Goal: Transaction & Acquisition: Book appointment/travel/reservation

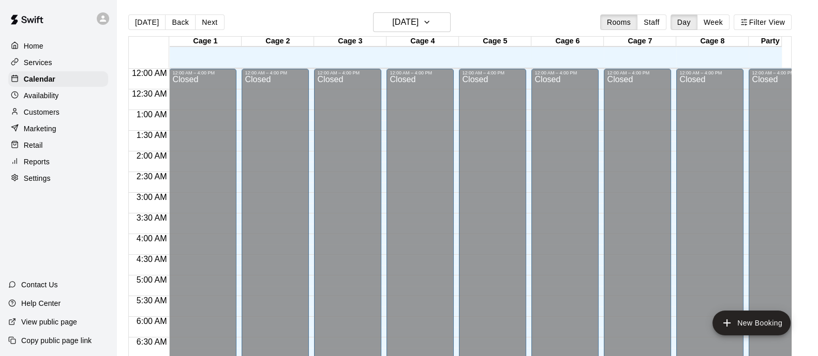
scroll to position [636, 0]
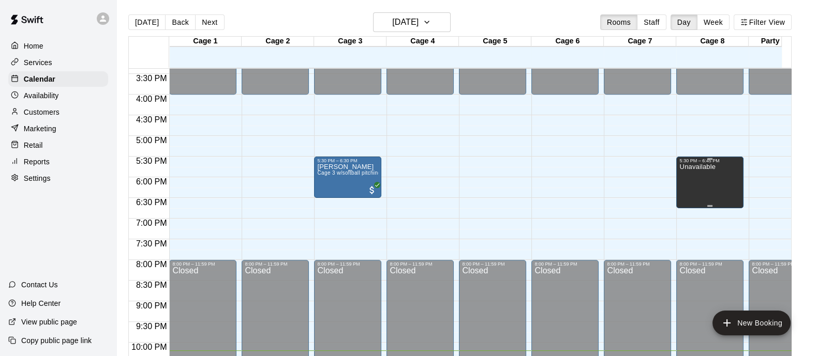
click at [716, 178] on div "Unavailable" at bounding box center [709, 341] width 61 height 356
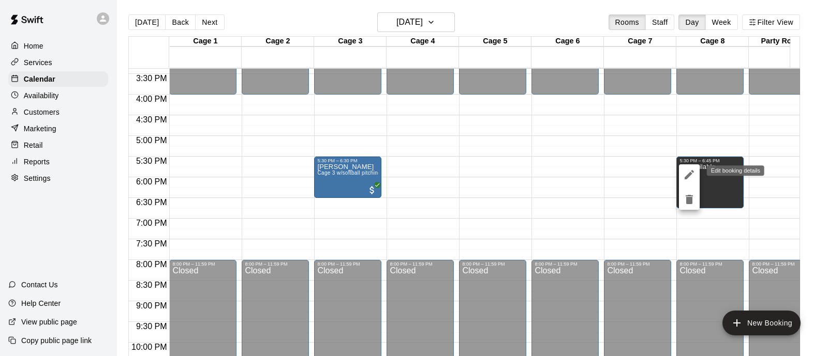
click at [688, 173] on icon "edit" at bounding box center [689, 175] width 12 height 12
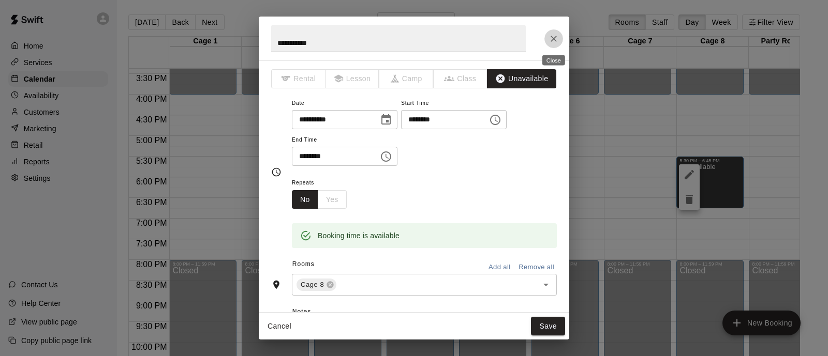
click at [556, 37] on icon "Close" at bounding box center [553, 39] width 10 height 10
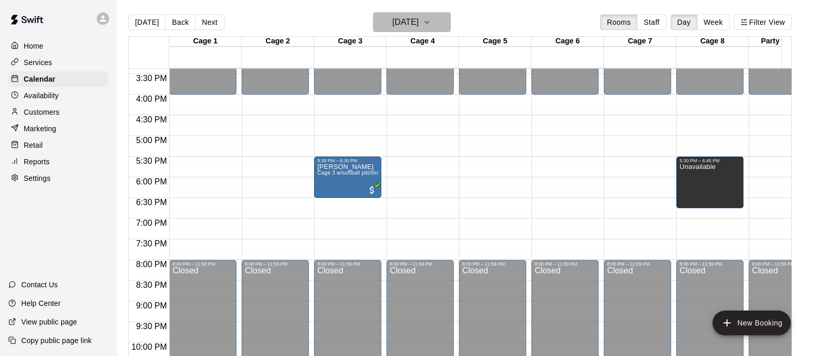
click at [431, 21] on icon "button" at bounding box center [427, 22] width 8 height 12
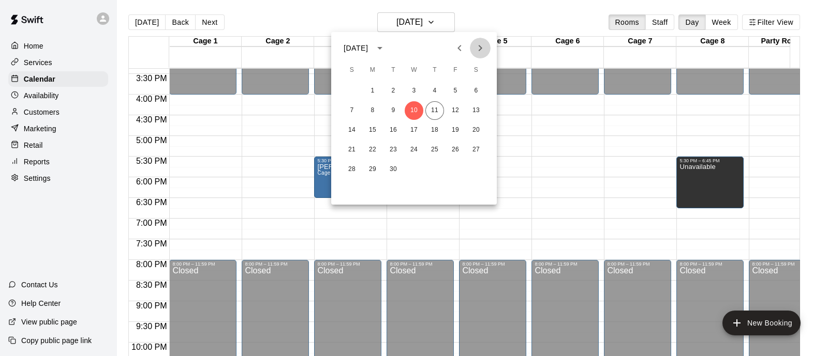
click at [480, 49] on icon "Next month" at bounding box center [480, 48] width 4 height 6
click at [372, 149] on button "17" at bounding box center [372, 150] width 19 height 19
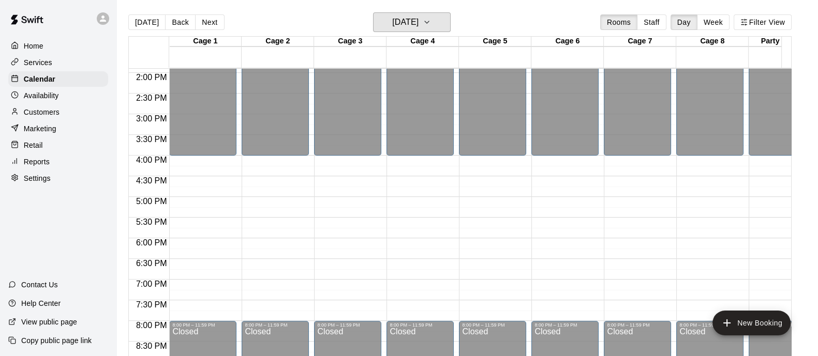
scroll to position [506, 0]
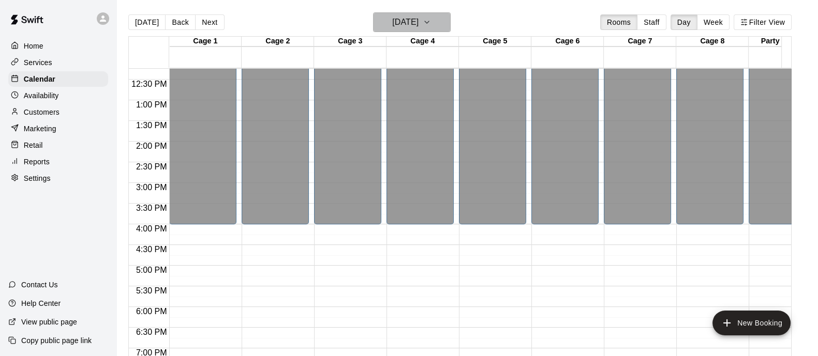
click at [431, 19] on icon "button" at bounding box center [427, 22] width 8 height 12
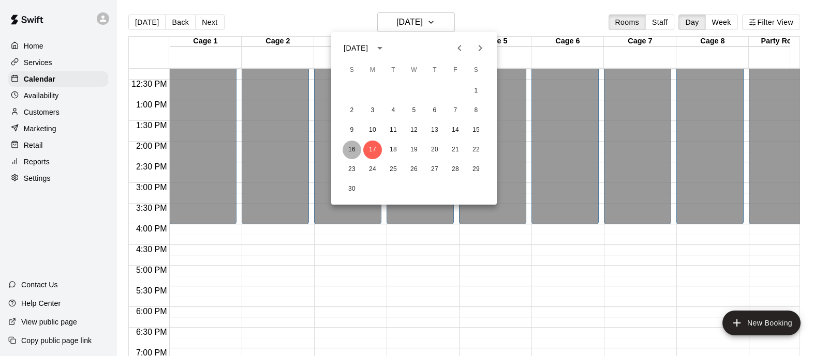
click at [352, 148] on button "16" at bounding box center [351, 150] width 19 height 19
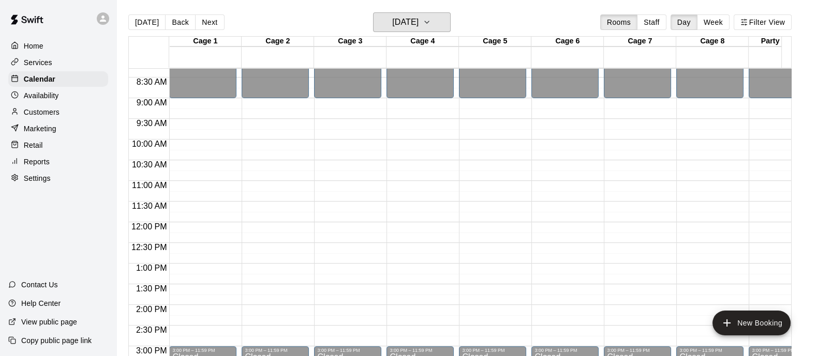
scroll to position [323, 0]
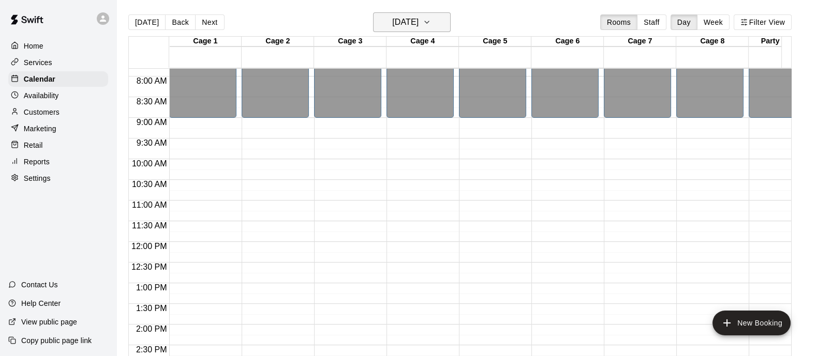
click at [429, 23] on icon "button" at bounding box center [427, 22] width 4 height 2
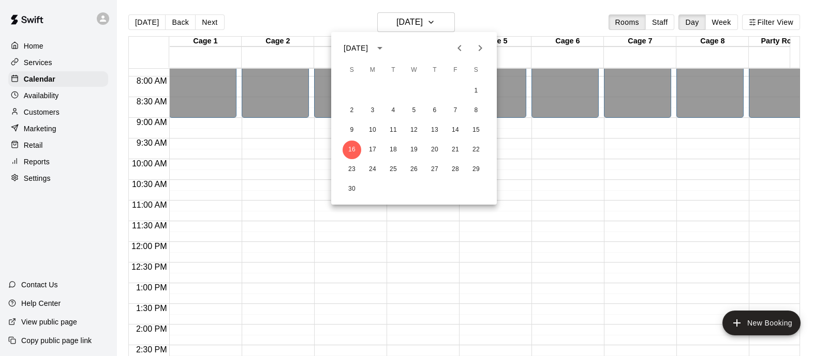
click at [261, 231] on div at bounding box center [414, 178] width 828 height 356
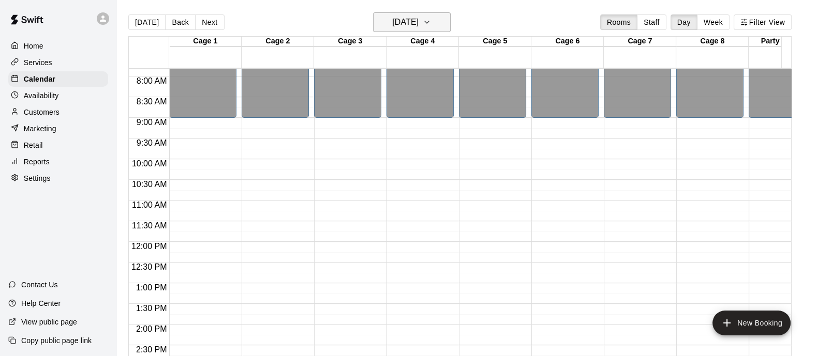
click at [431, 19] on icon "button" at bounding box center [427, 22] width 8 height 12
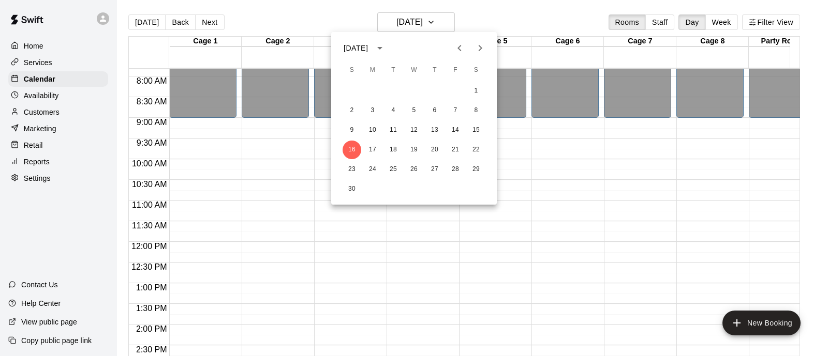
click at [457, 50] on icon "Previous month" at bounding box center [459, 48] width 12 height 12
click at [458, 49] on icon "Previous month" at bounding box center [459, 48] width 4 height 6
click at [436, 115] on button "11" at bounding box center [434, 110] width 19 height 19
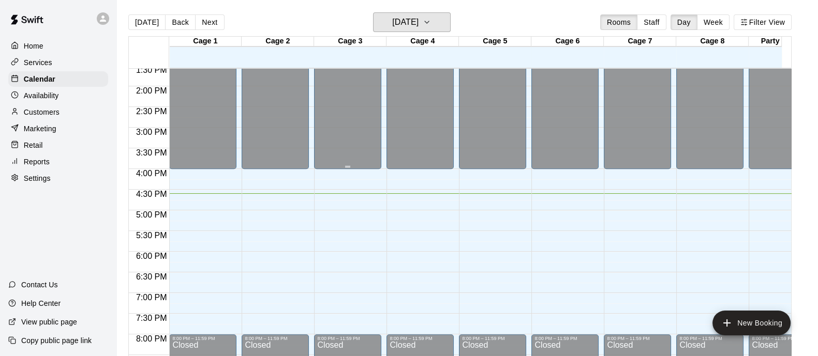
scroll to position [582, 0]
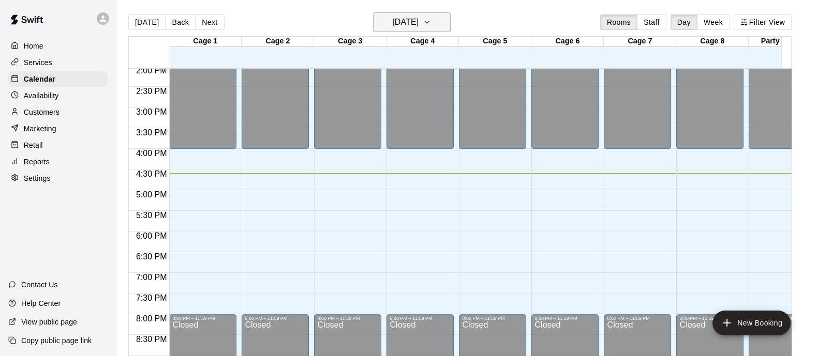
click at [431, 20] on icon "button" at bounding box center [427, 22] width 8 height 12
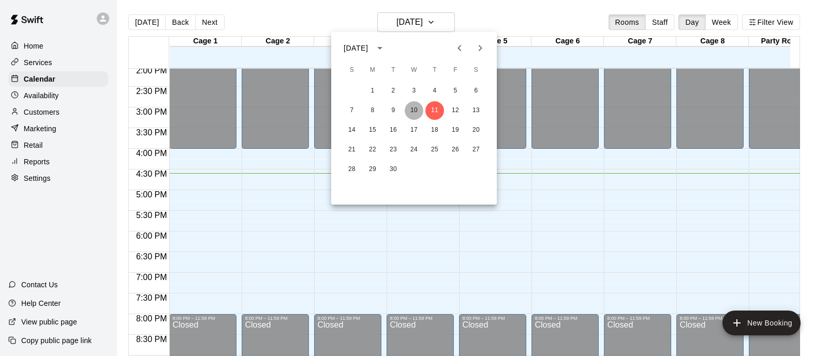
click at [416, 108] on button "10" at bounding box center [413, 110] width 19 height 19
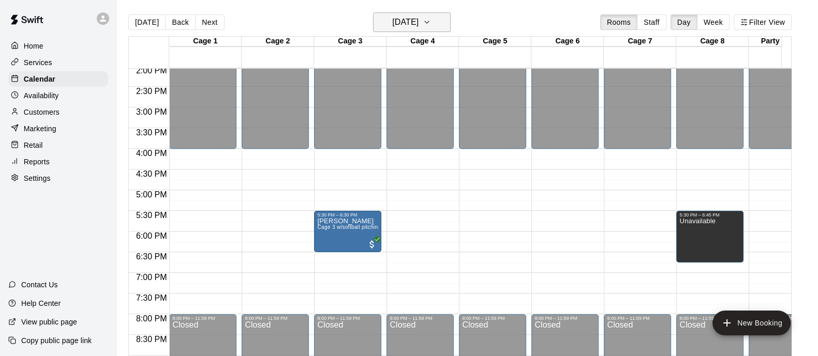
click at [431, 20] on icon "button" at bounding box center [427, 22] width 8 height 12
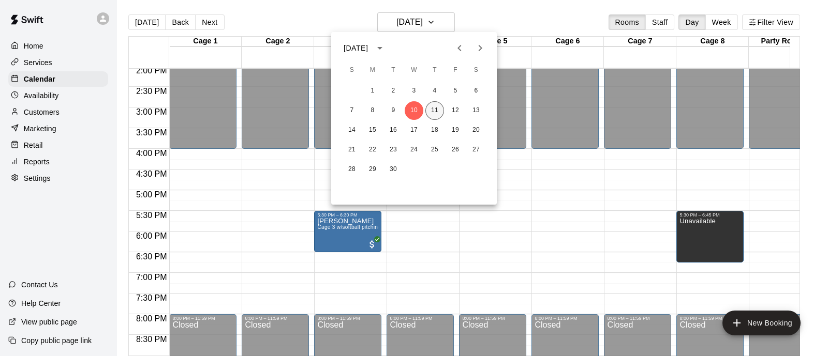
click at [437, 112] on button "11" at bounding box center [434, 110] width 19 height 19
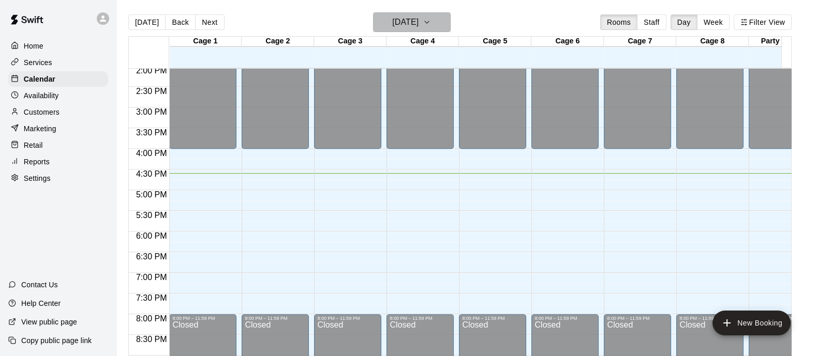
click at [431, 23] on icon "button" at bounding box center [427, 22] width 8 height 12
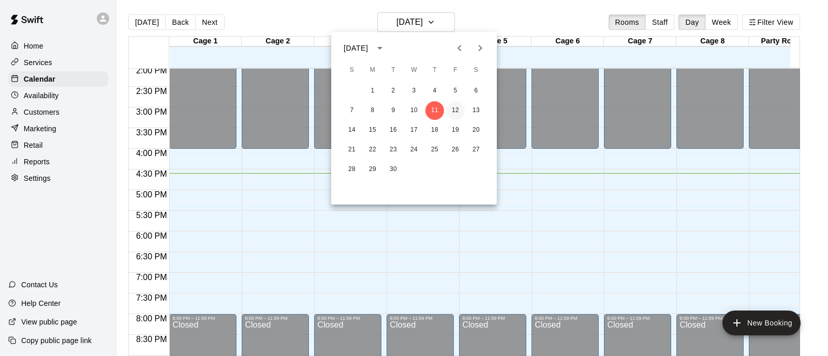
click at [454, 108] on button "12" at bounding box center [455, 110] width 19 height 19
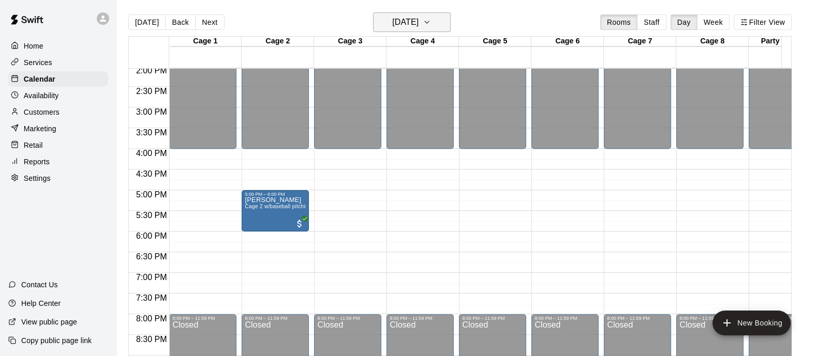
click at [431, 20] on icon "button" at bounding box center [427, 22] width 8 height 12
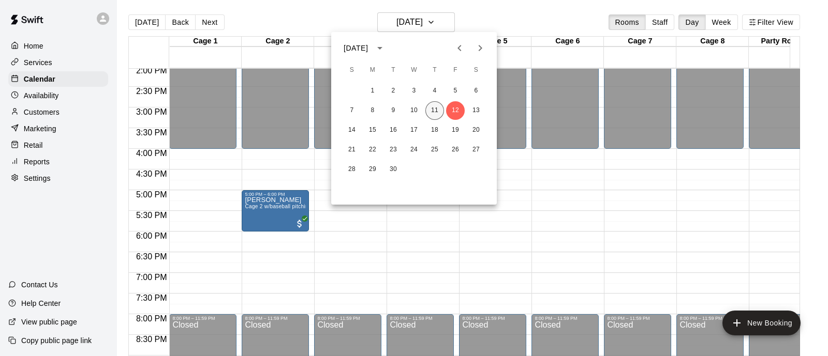
click at [433, 112] on button "11" at bounding box center [434, 110] width 19 height 19
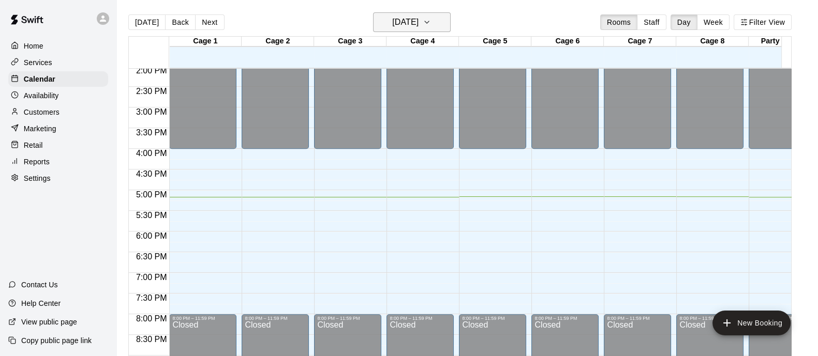
click at [429, 22] on icon "button" at bounding box center [427, 22] width 4 height 2
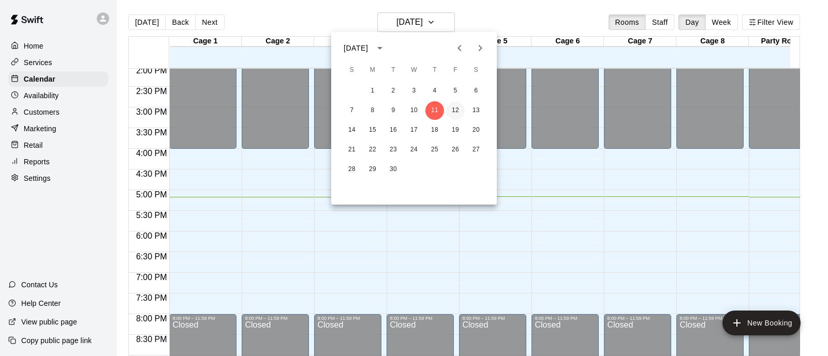
drag, startPoint x: 452, startPoint y: 110, endPoint x: 460, endPoint y: 117, distance: 11.0
click at [450, 112] on button "12" at bounding box center [455, 110] width 19 height 19
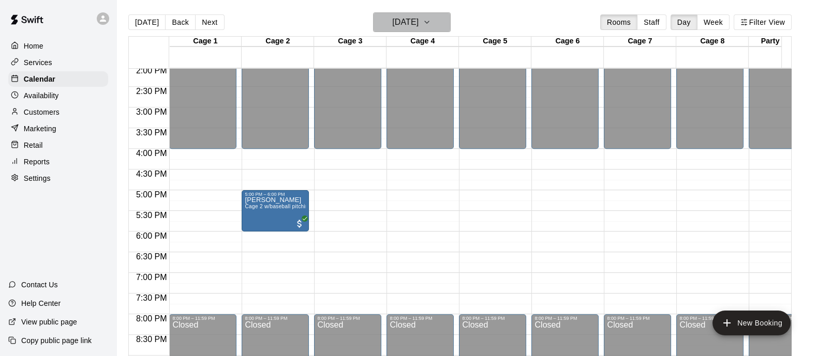
click at [431, 20] on icon "button" at bounding box center [427, 22] width 8 height 12
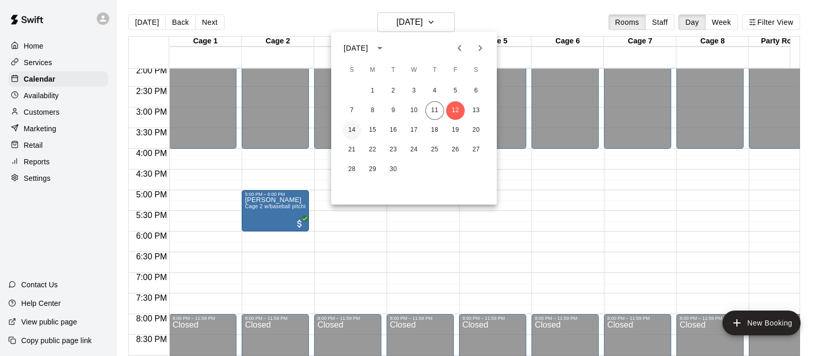
click at [352, 130] on button "14" at bounding box center [351, 130] width 19 height 19
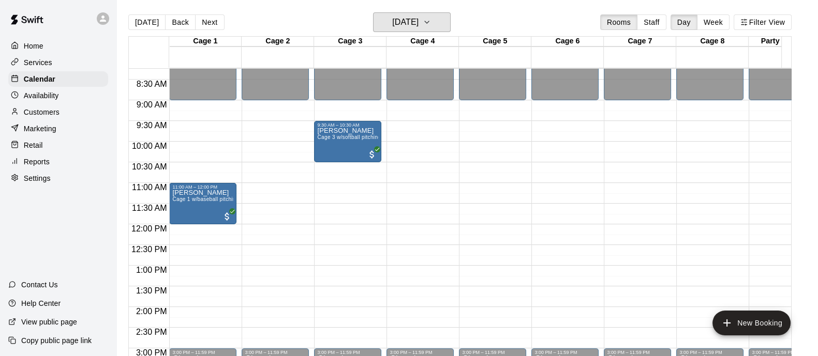
scroll to position [323, 0]
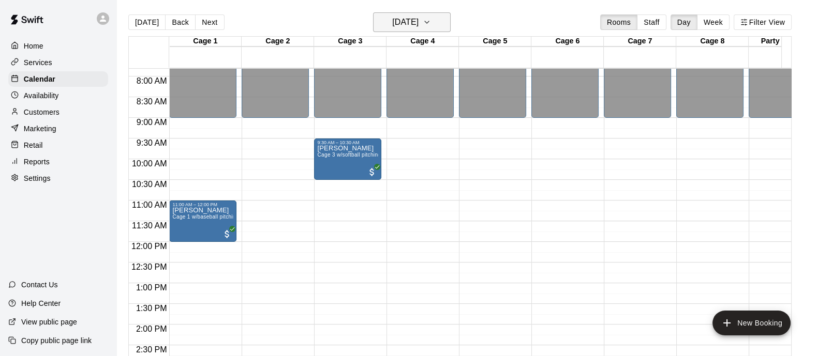
click at [449, 21] on button "[DATE]" at bounding box center [412, 22] width 78 height 20
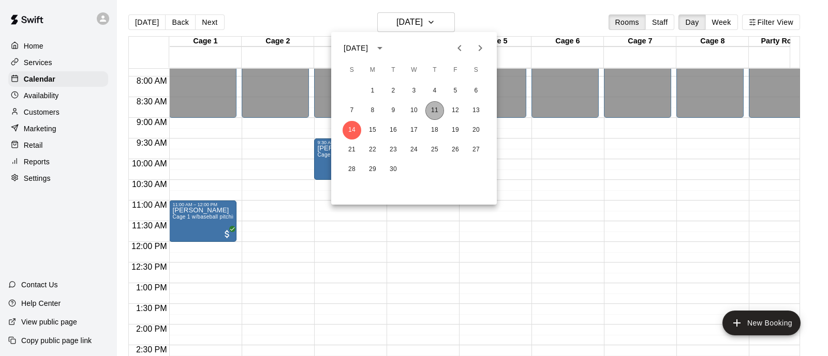
click at [438, 110] on button "11" at bounding box center [434, 110] width 19 height 19
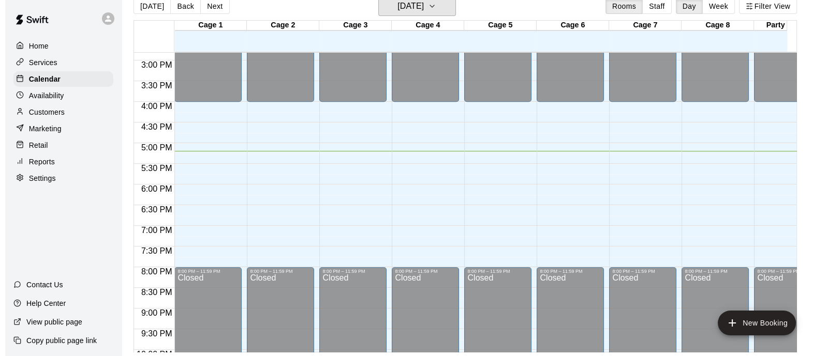
scroll to position [574, 0]
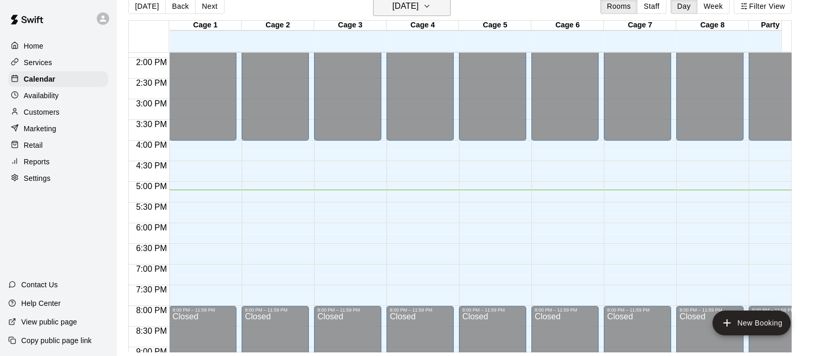
click at [431, 7] on icon "button" at bounding box center [427, 6] width 8 height 12
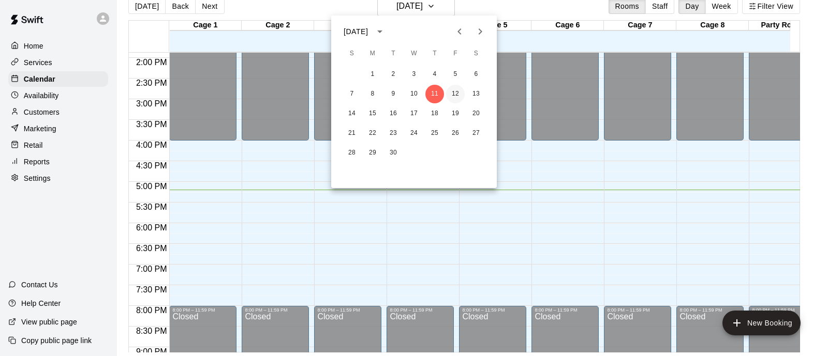
click at [456, 94] on button "12" at bounding box center [455, 94] width 19 height 19
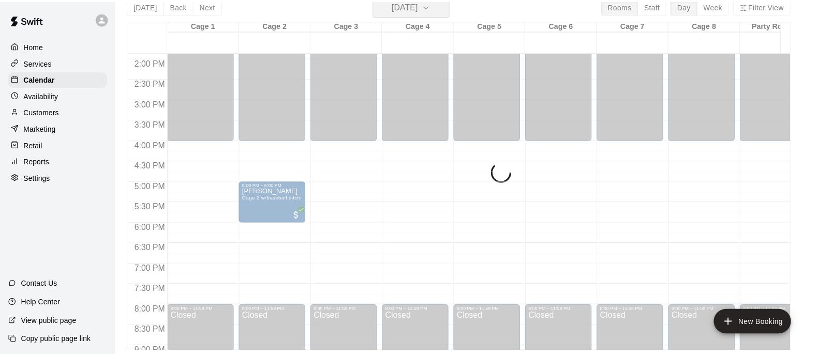
scroll to position [12, 0]
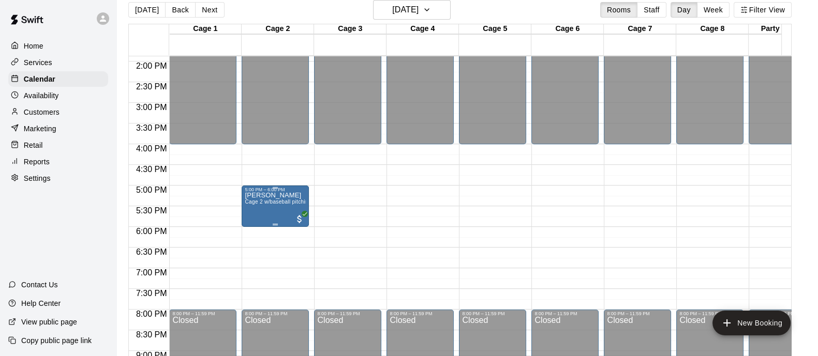
drag, startPoint x: 277, startPoint y: 196, endPoint x: 282, endPoint y: 193, distance: 5.6
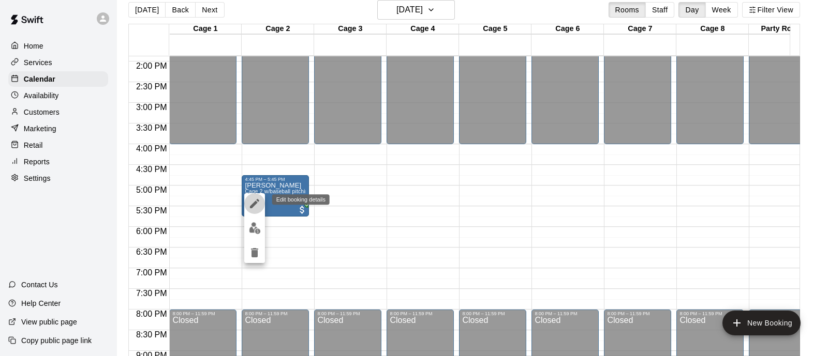
click at [251, 201] on icon "edit" at bounding box center [254, 204] width 12 height 12
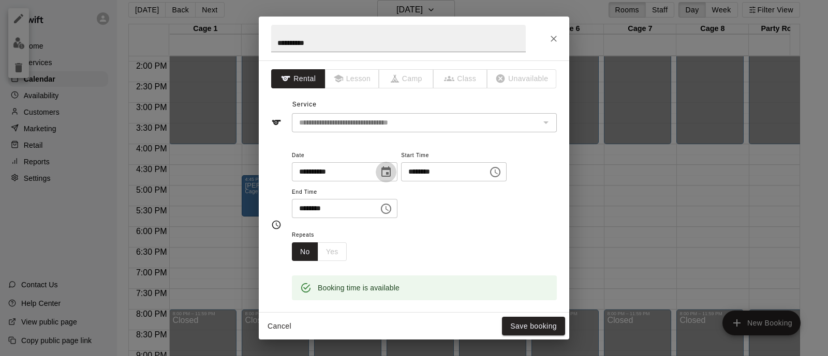
click at [391, 175] on icon "Choose date, selected date is Sep 12, 2025" at bounding box center [385, 172] width 9 height 10
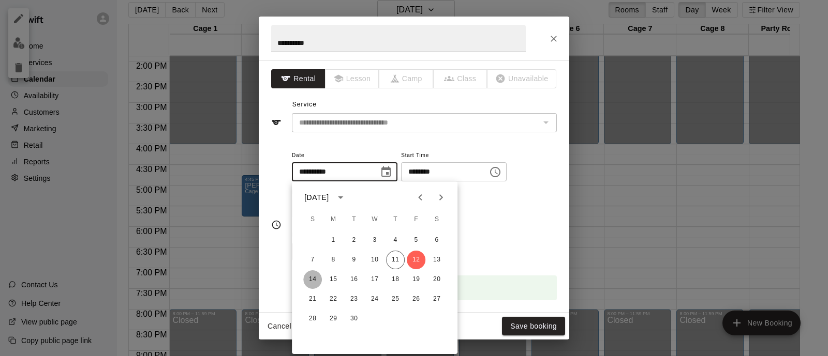
click at [310, 277] on button "14" at bounding box center [312, 280] width 19 height 19
type input "**********"
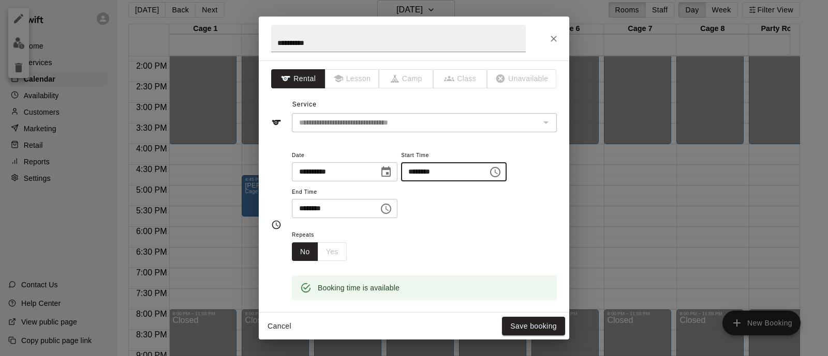
click at [430, 172] on input "********" at bounding box center [441, 171] width 80 height 19
type input "********"
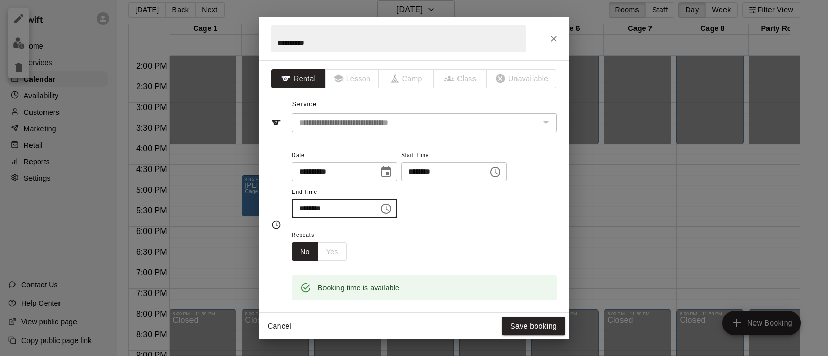
click at [298, 208] on input "********" at bounding box center [332, 208] width 80 height 19
type input "********"
click at [308, 288] on icon at bounding box center [305, 287] width 11 height 11
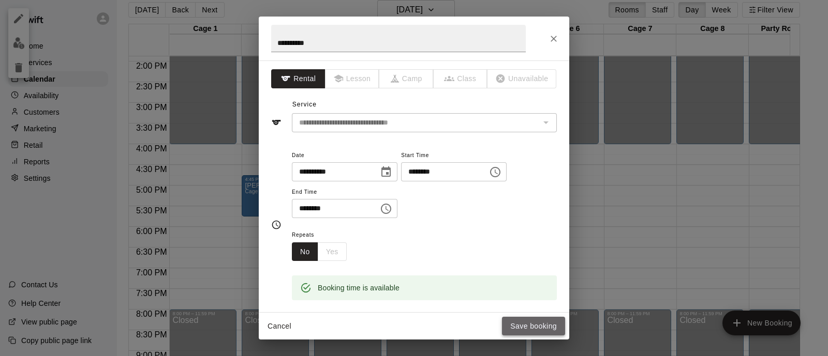
click at [541, 324] on button "Save booking" at bounding box center [533, 326] width 63 height 19
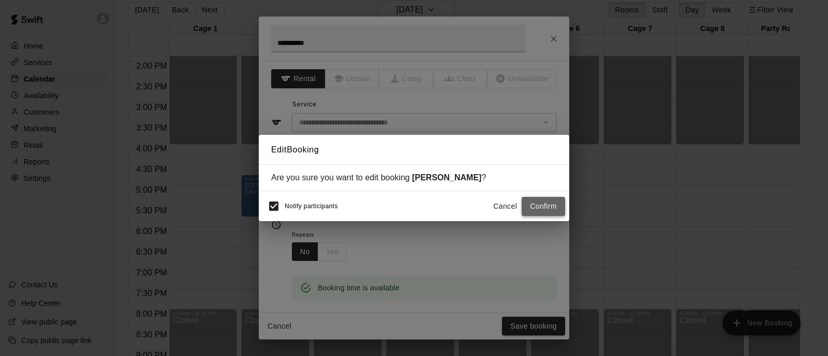
click at [545, 208] on button "Confirm" at bounding box center [542, 206] width 43 height 19
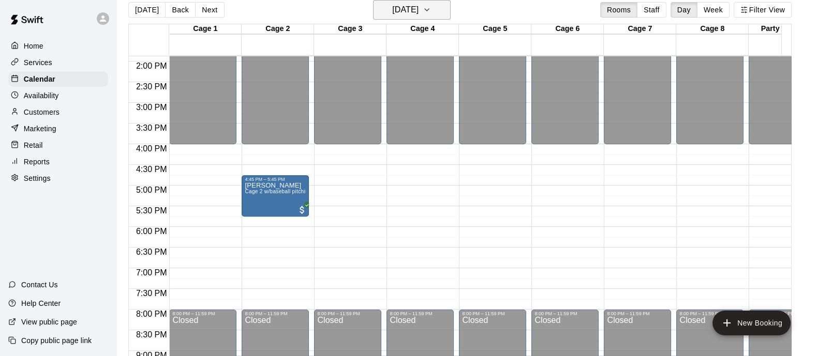
click at [431, 7] on icon "button" at bounding box center [427, 10] width 8 height 12
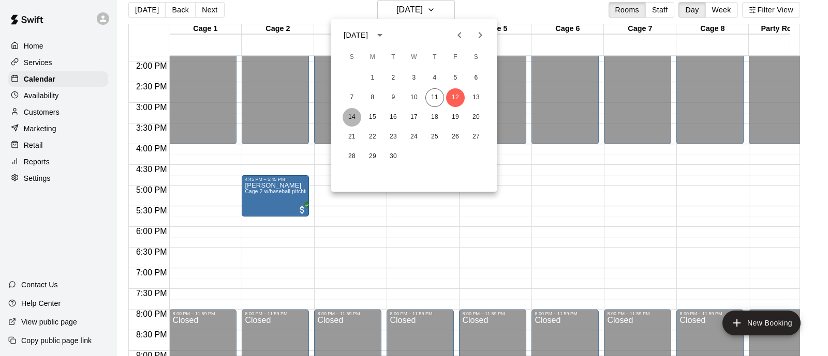
click at [352, 118] on button "14" at bounding box center [351, 117] width 19 height 19
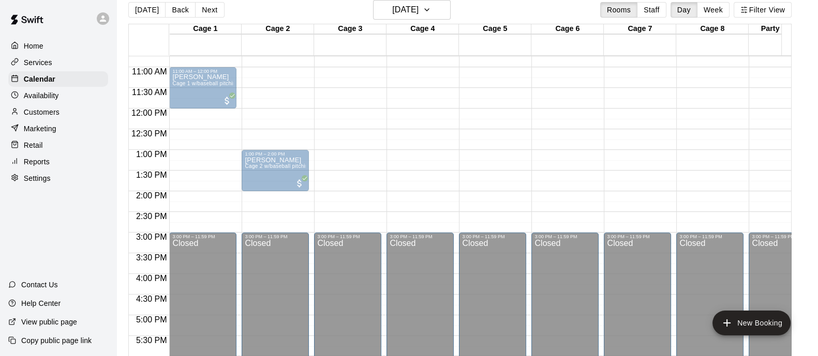
scroll to position [372, 0]
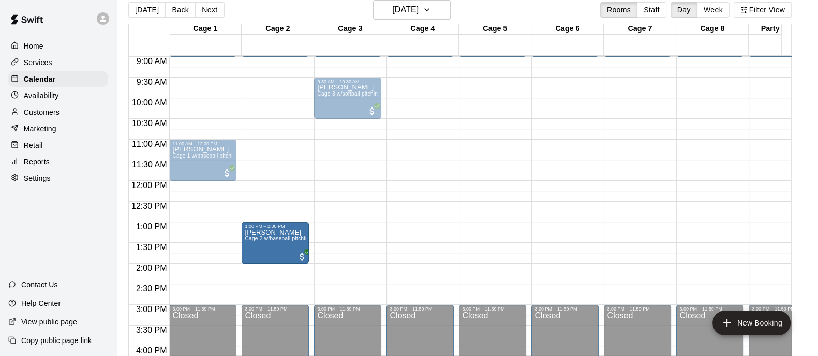
drag, startPoint x: 266, startPoint y: 329, endPoint x: 274, endPoint y: 257, distance: 72.8
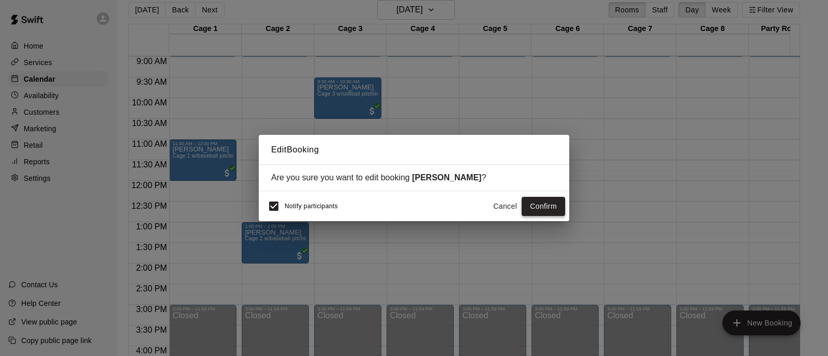
click at [546, 211] on button "Confirm" at bounding box center [542, 206] width 43 height 19
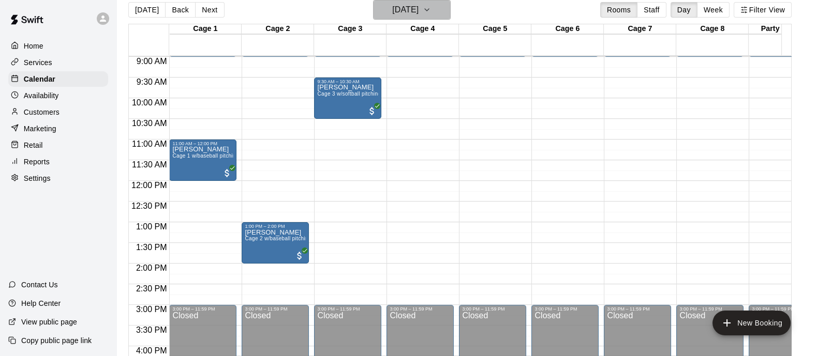
click at [431, 12] on icon "button" at bounding box center [427, 10] width 8 height 12
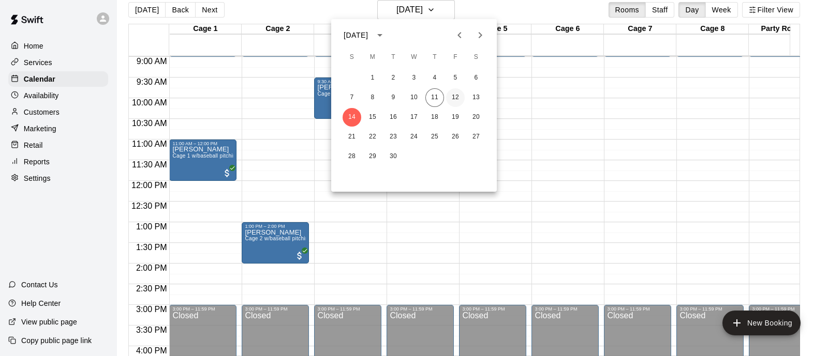
click at [459, 101] on button "12" at bounding box center [455, 97] width 19 height 19
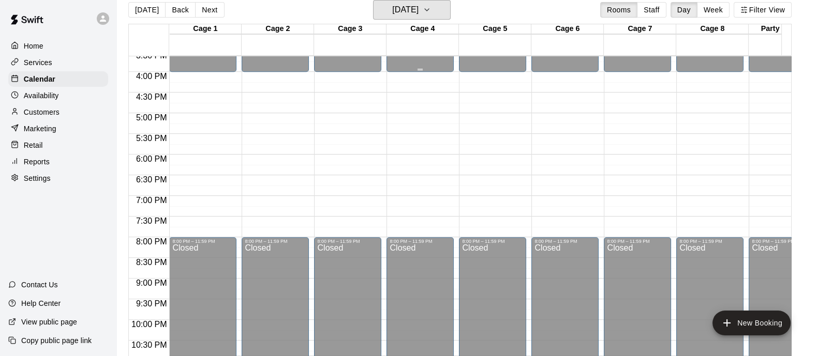
scroll to position [582, 0]
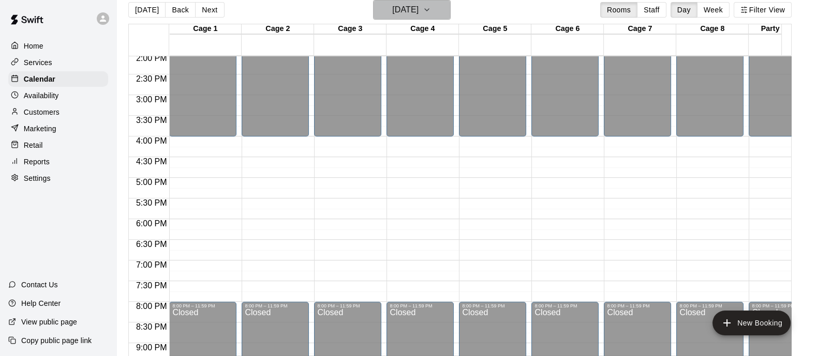
click at [431, 10] on icon "button" at bounding box center [427, 10] width 8 height 12
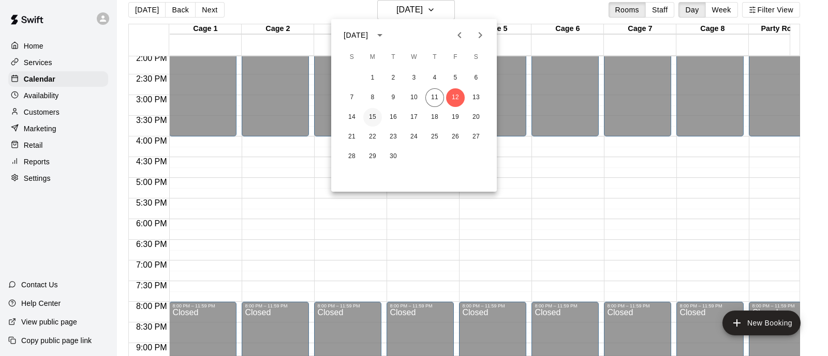
click at [373, 113] on button "15" at bounding box center [372, 117] width 19 height 19
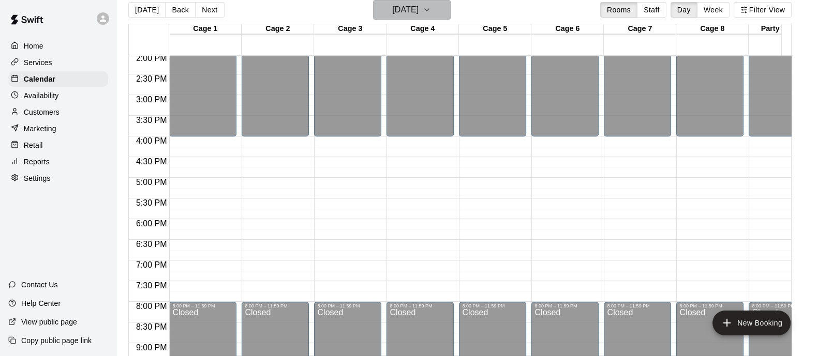
click at [431, 8] on icon "button" at bounding box center [427, 10] width 8 height 12
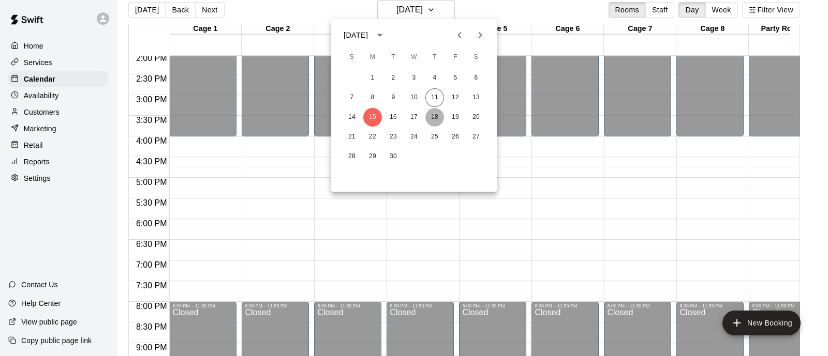
click at [439, 117] on button "18" at bounding box center [434, 117] width 19 height 19
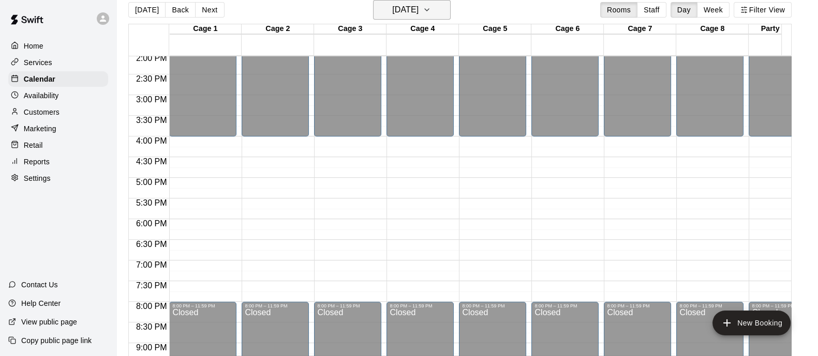
click at [431, 8] on icon "button" at bounding box center [427, 10] width 8 height 12
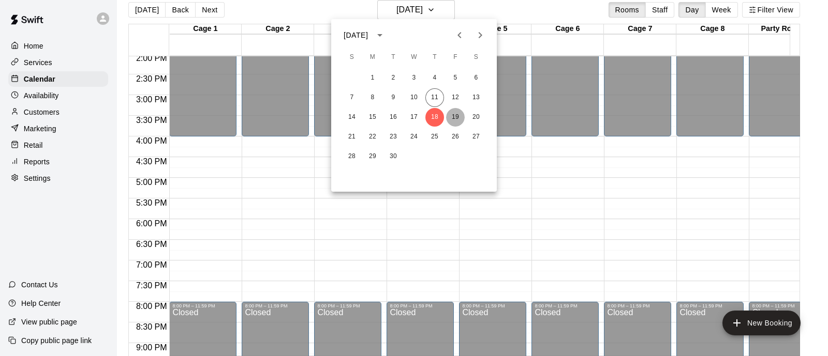
click at [455, 114] on button "19" at bounding box center [455, 117] width 19 height 19
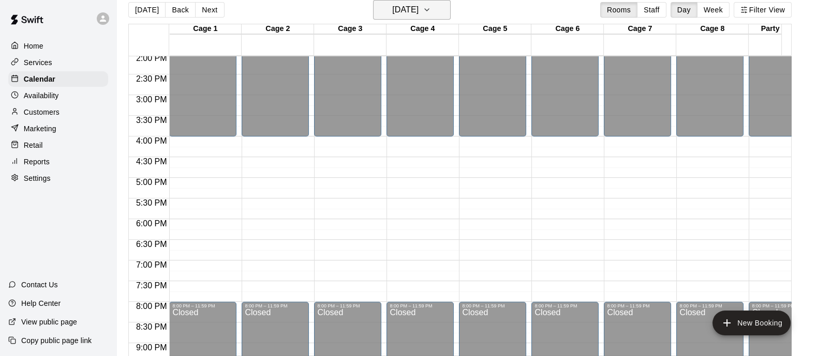
click at [431, 7] on icon "button" at bounding box center [427, 10] width 8 height 12
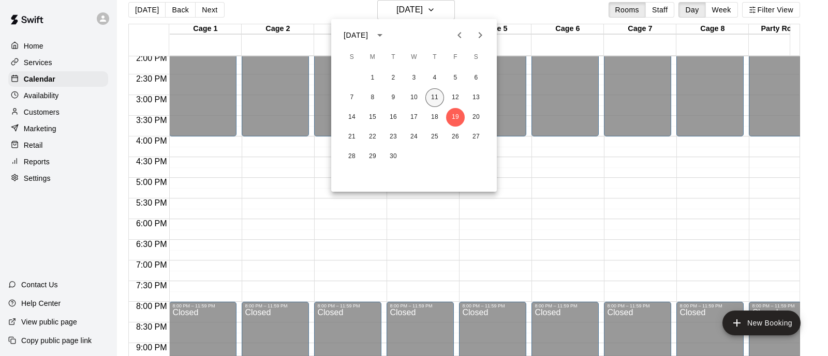
click at [437, 100] on button "11" at bounding box center [434, 97] width 19 height 19
